Goal: Task Accomplishment & Management: Use online tool/utility

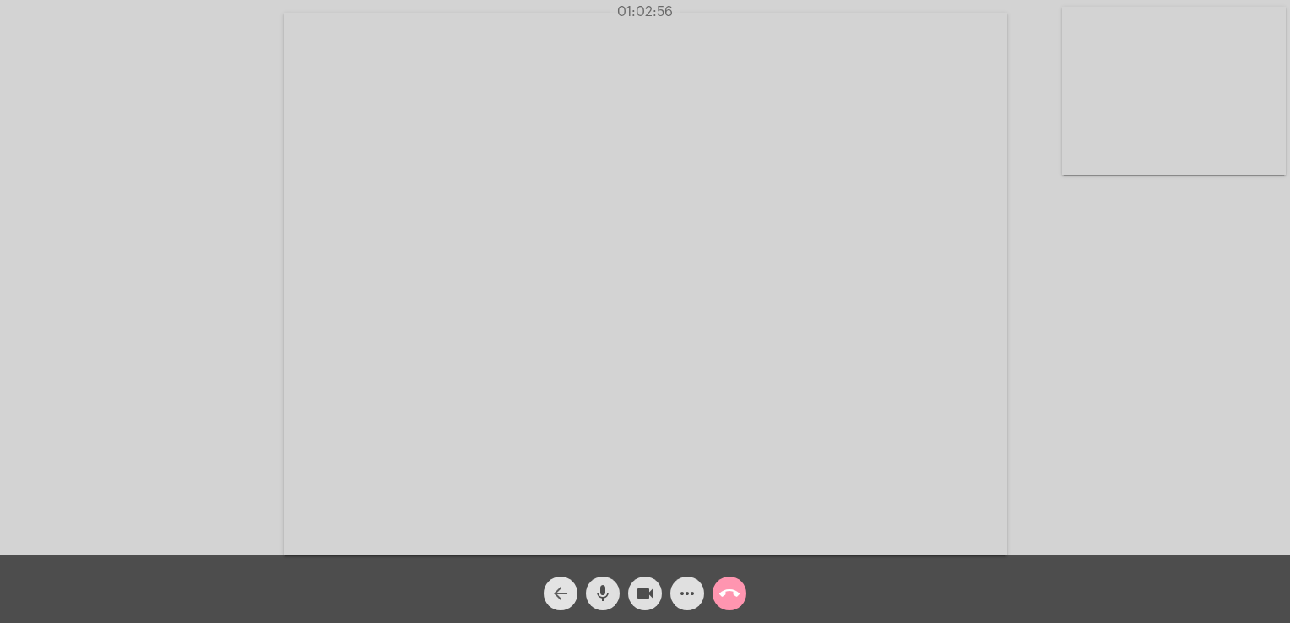
click at [564, 583] on span "arrow_back" at bounding box center [561, 594] width 20 height 34
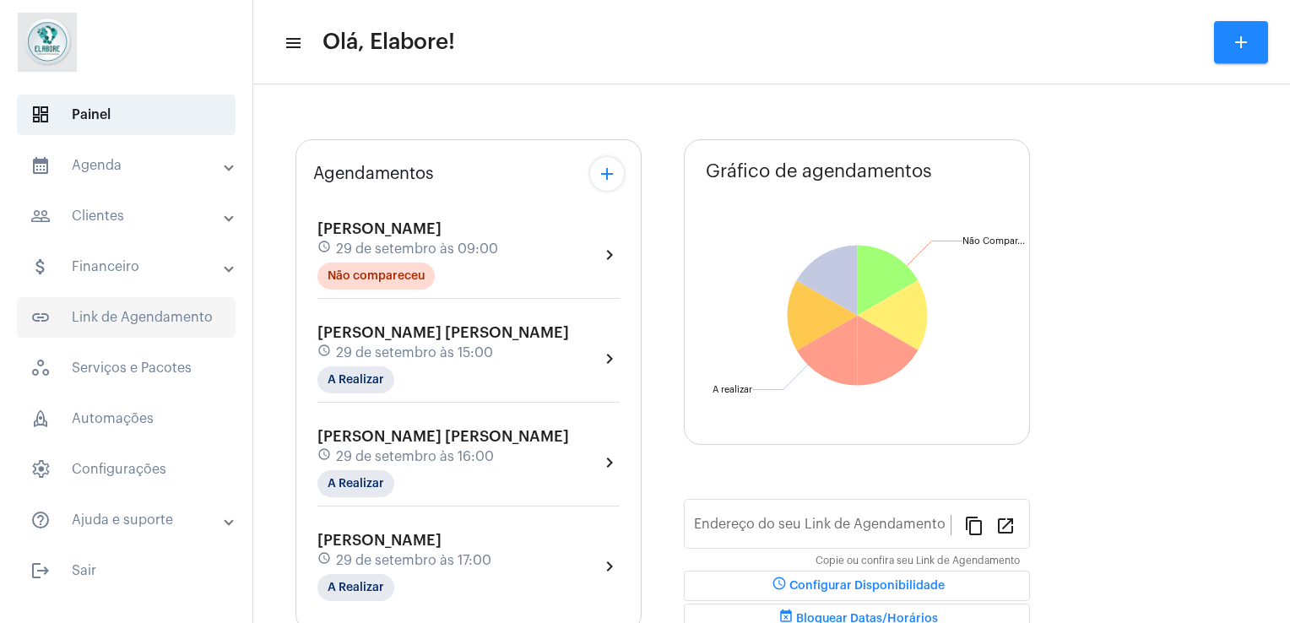
type input "[URL][DOMAIN_NAME]"
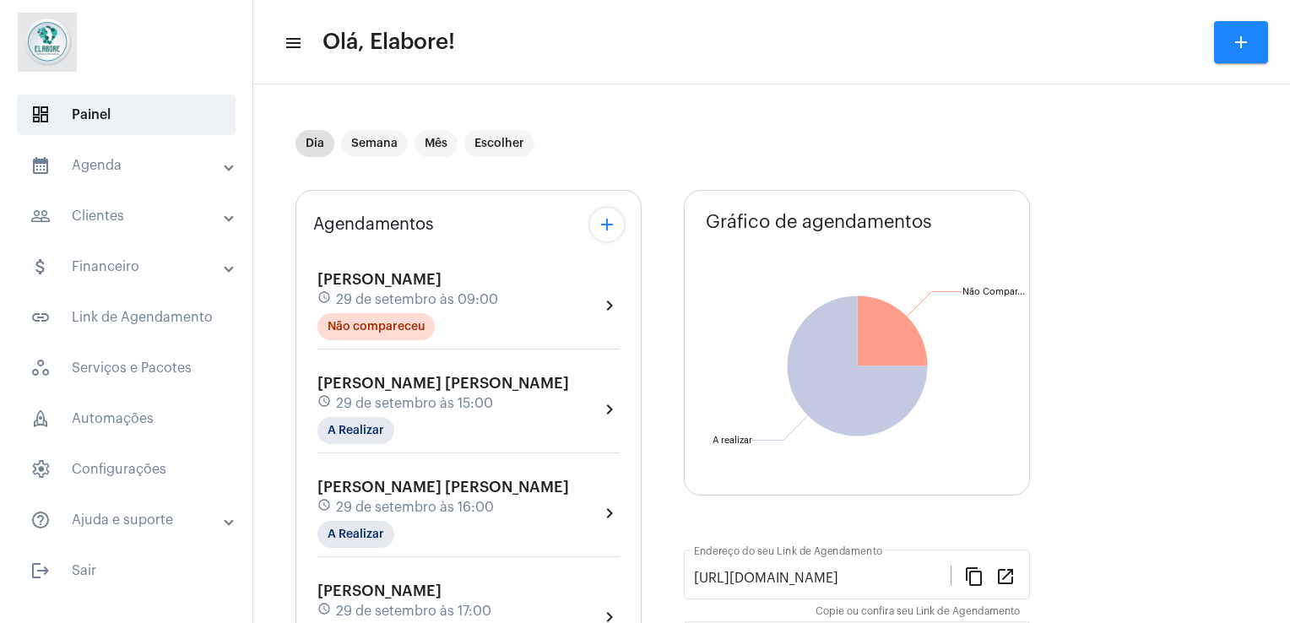
click at [426, 510] on span "29 de setembro às 16:00" at bounding box center [415, 507] width 158 height 15
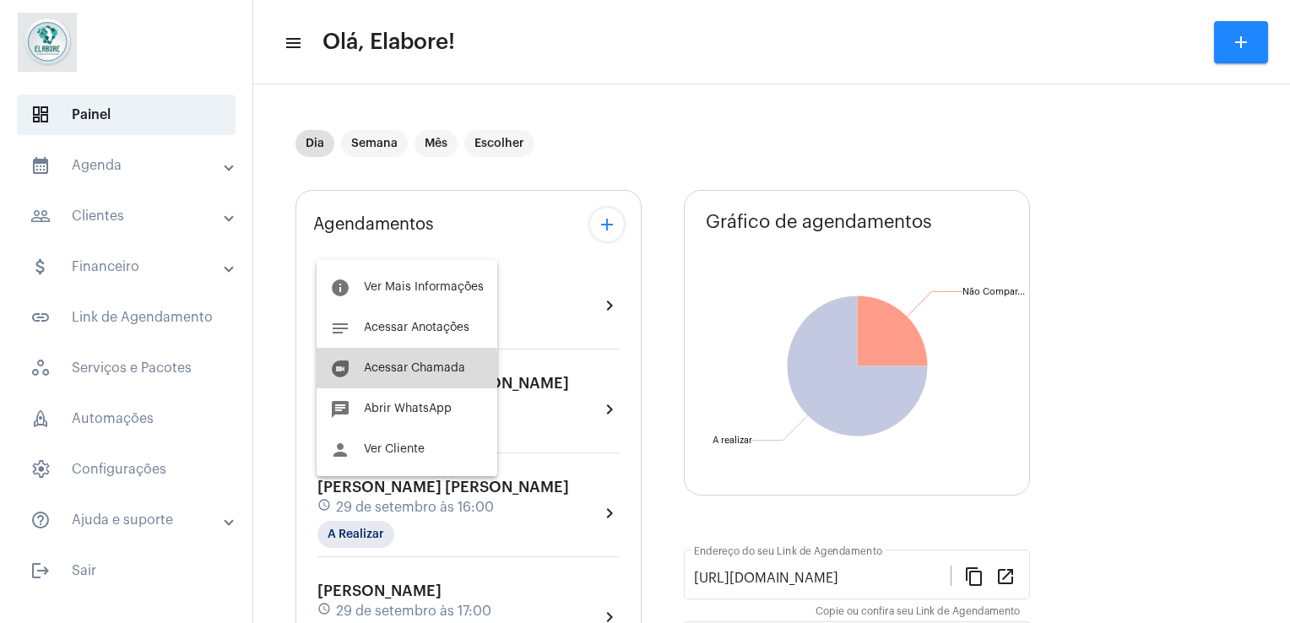
click at [378, 381] on button "duo [PERSON_NAME]" at bounding box center [407, 368] width 181 height 41
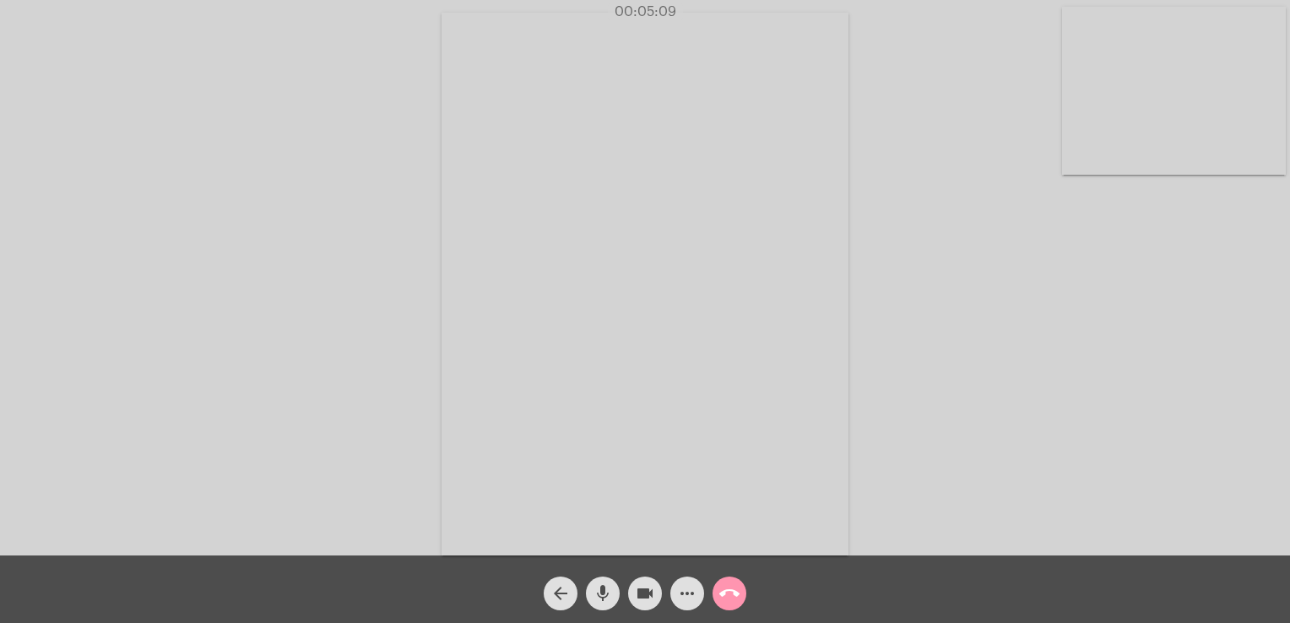
click at [408, 393] on div "Acessando Câmera e Microfone..." at bounding box center [645, 282] width 1287 height 556
